Goal: Task Accomplishment & Management: Manage account settings

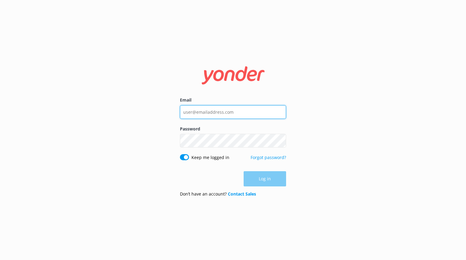
click at [217, 112] on input "Email" at bounding box center [233, 112] width 106 height 14
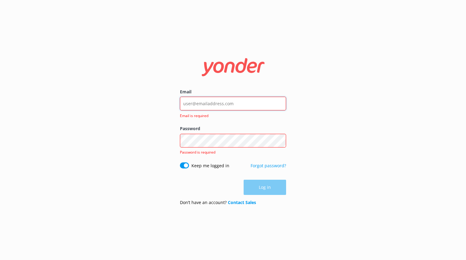
type input "[PERSON_NAME][EMAIL_ADDRESS][DOMAIN_NAME]"
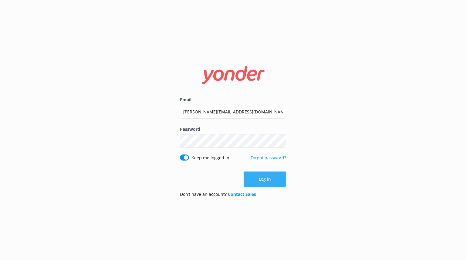
click at [266, 179] on button "Log in" at bounding box center [265, 178] width 43 height 15
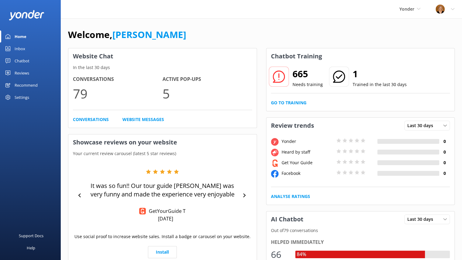
click at [20, 48] on div "Inbox" at bounding box center [20, 49] width 11 height 12
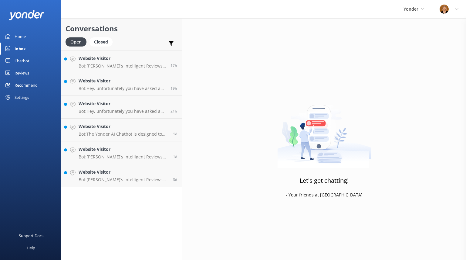
click at [21, 72] on div "Reviews" at bounding box center [22, 73] width 15 height 12
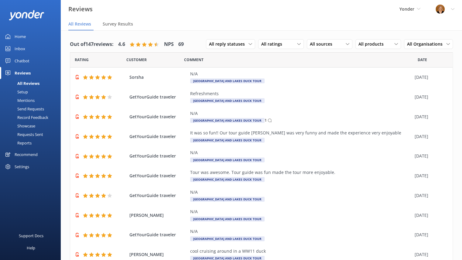
click at [421, 8] on div "Yonder Yonder Yonder demo Rocket Skydive Lockdown Tours (Wherewolf) Demo Agency…" at bounding box center [410, 9] width 36 height 18
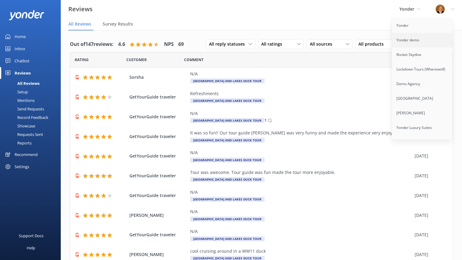
click at [406, 36] on link "Yonder demo" at bounding box center [422, 40] width 61 height 15
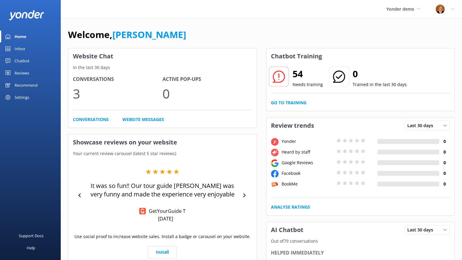
click at [24, 75] on div "Reviews" at bounding box center [22, 73] width 15 height 12
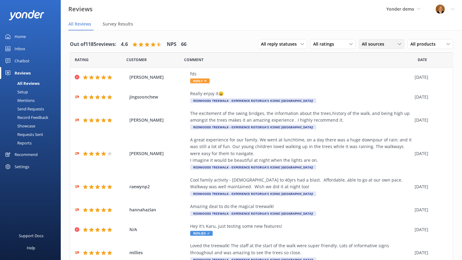
click at [392, 43] on div "All sources" at bounding box center [381, 44] width 43 height 7
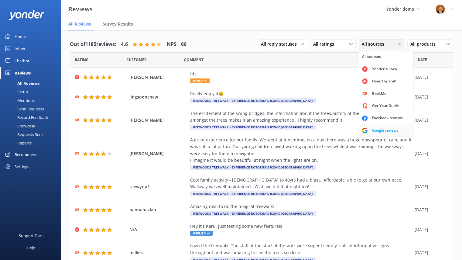
click at [377, 127] on div "Google reviews" at bounding box center [385, 130] width 36 height 6
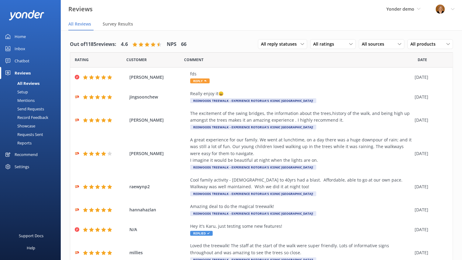
click at [22, 89] on div "Setup" at bounding box center [16, 91] width 24 height 9
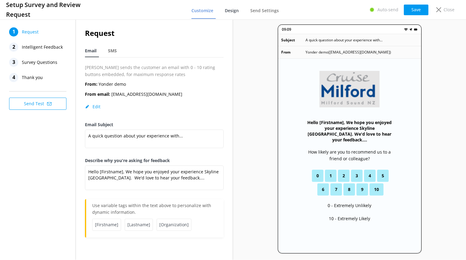
click at [237, 10] on span "Design" at bounding box center [232, 11] width 14 height 6
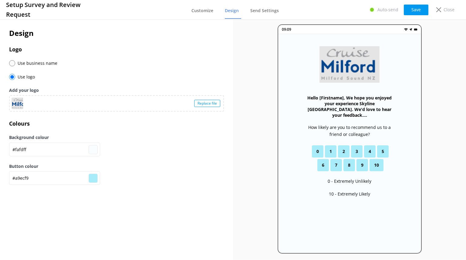
click at [15, 62] on span "Use business name" at bounding box center [36, 63] width 42 height 7
click at [10, 63] on input "radio" at bounding box center [12, 63] width 6 height 6
radio input "true"
radio input "false"
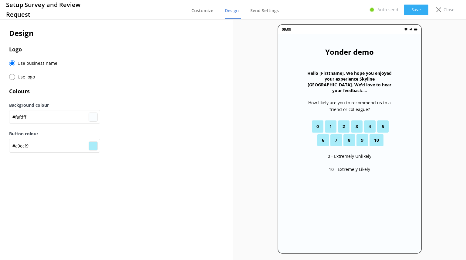
click at [413, 11] on button "Save" at bounding box center [416, 10] width 25 height 11
click at [203, 12] on span "Customize" at bounding box center [203, 11] width 22 height 6
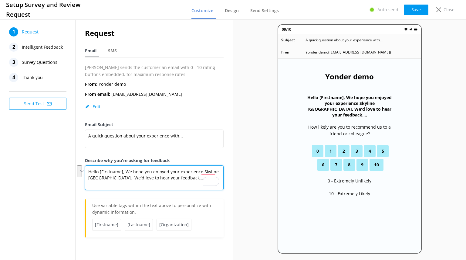
drag, startPoint x: 202, startPoint y: 172, endPoint x: 114, endPoint y: 178, distance: 88.9
click at [114, 178] on textarea "Hello [Firstname], We hope you enjoyed your experience Skyline [GEOGRAPHIC_DATA…" at bounding box center [154, 177] width 139 height 25
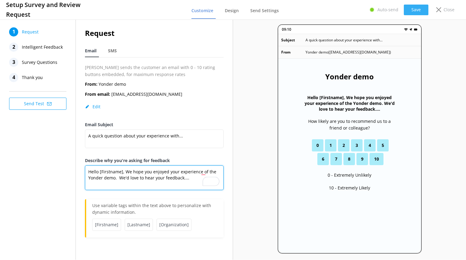
type textarea "Hello [Firstname], We hope you enjoyed your experience of the Yonder demo. We'd…"
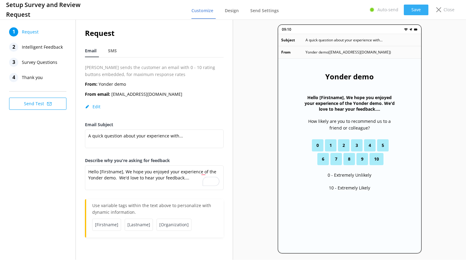
click at [415, 8] on button "Save" at bounding box center [416, 10] width 25 height 11
click at [232, 9] on span "Design" at bounding box center [232, 11] width 14 height 6
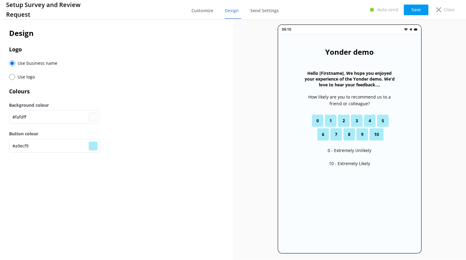
click at [92, 143] on input "#a9ecf9" at bounding box center [93, 145] width 9 height 9
type input "#f4a9f9"
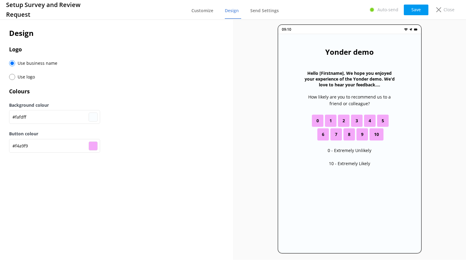
type input "#f9a9ea"
type input "#f9a9e8"
type input "#f9a9e4"
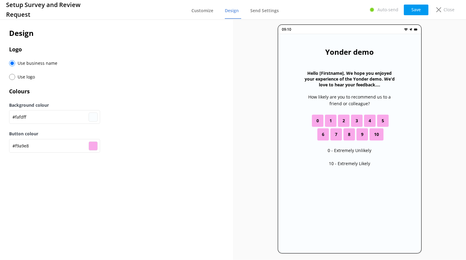
type input "#f9a9e4"
type input "#f9a9e0"
type input "#f9a9dc"
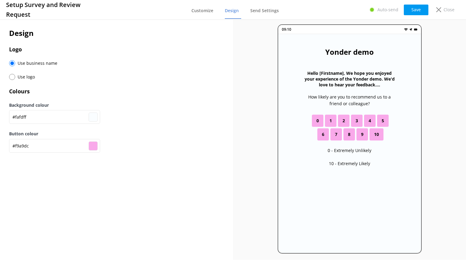
type input "#f9a9d8"
type input "#f9a9d4"
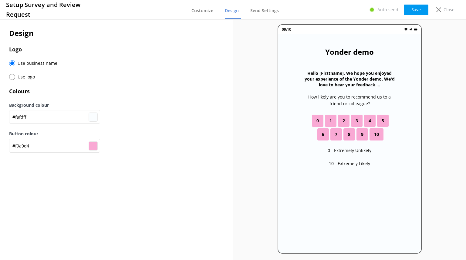
type input "#f9a9d0"
type input "#f9a9cc"
type input "#f9a9c9"
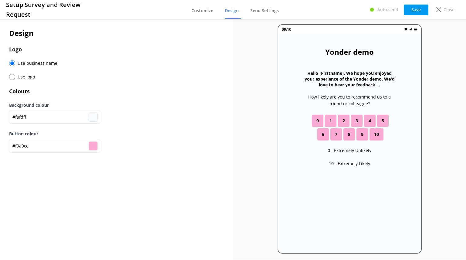
type input "#f9a9c9"
type input "#f9a9c5"
type input "#d53069"
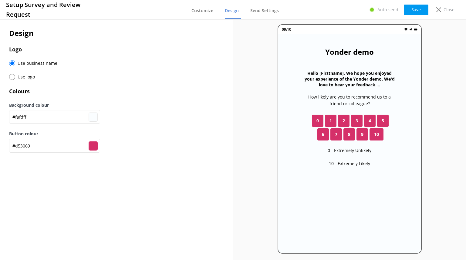
type input "#d53059"
type input "#d53051"
type input "#d53048"
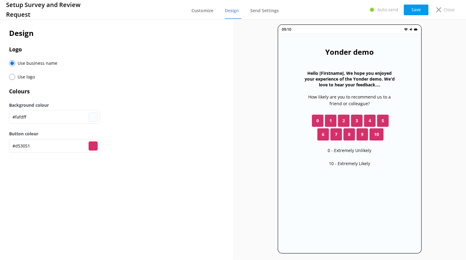
type input "#d53048"
type input "#d53040"
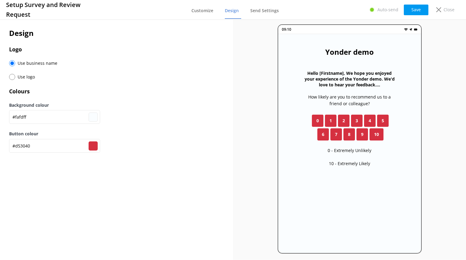
type input "#d53038"
type input "#d53030"
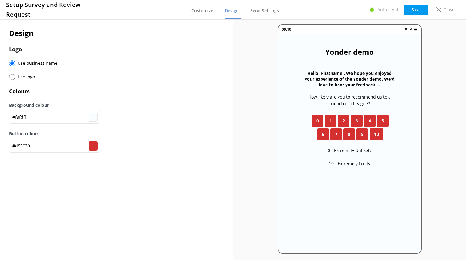
type input "#d02525"
click at [418, 5] on button "Save" at bounding box center [416, 10] width 25 height 11
click at [439, 9] on use at bounding box center [439, 9] width 5 height 5
